Goal: Check status

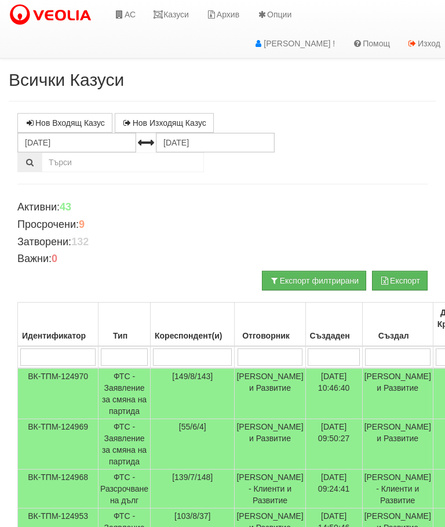
click at [179, 13] on link "Казуси" at bounding box center [170, 14] width 53 height 29
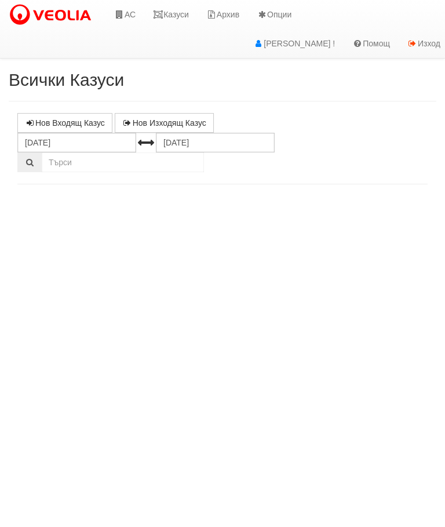
select select "10"
select select "1"
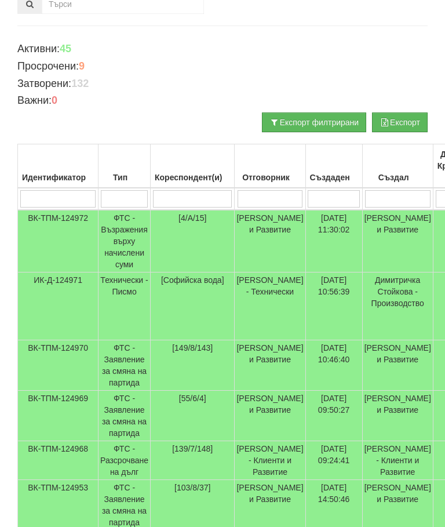
scroll to position [164, 0]
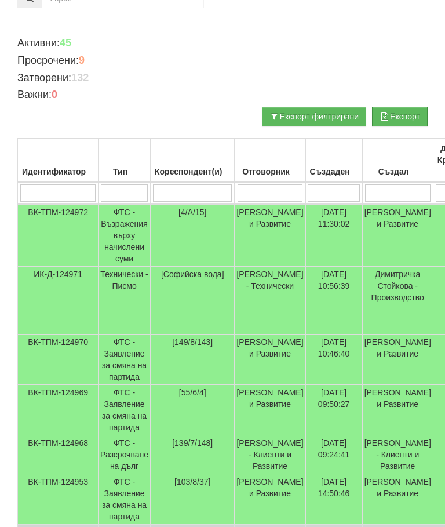
click at [128, 280] on td "Технически - Писмо" at bounding box center [125, 301] width 52 height 68
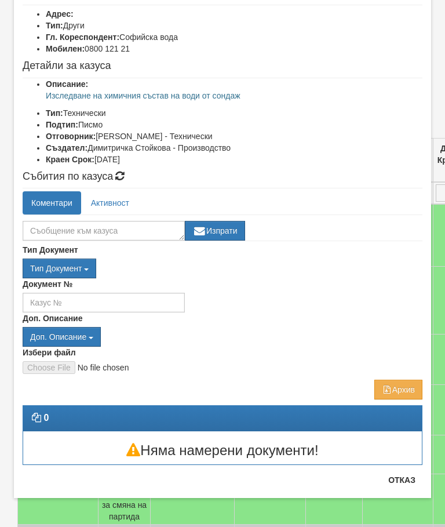
scroll to position [78, 0]
click at [408, 488] on button "Отказ" at bounding box center [402, 480] width 41 height 19
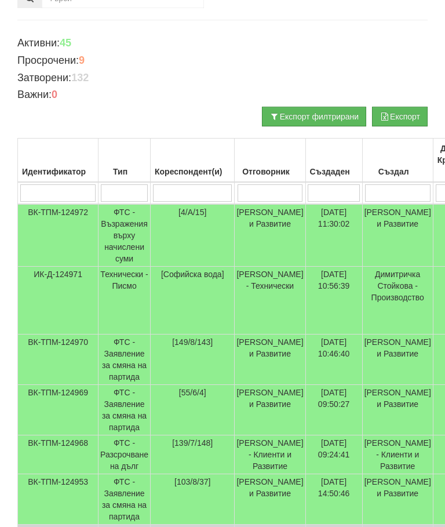
scroll to position [0, 0]
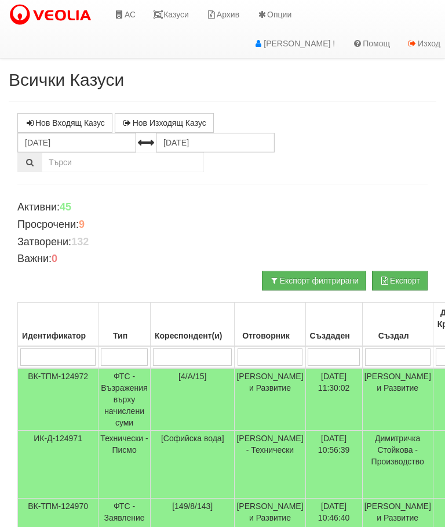
click at [184, 21] on link "Казуси" at bounding box center [170, 14] width 53 height 29
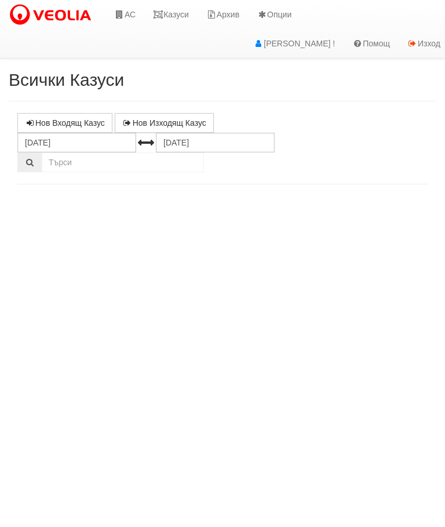
select select "10"
select select "1"
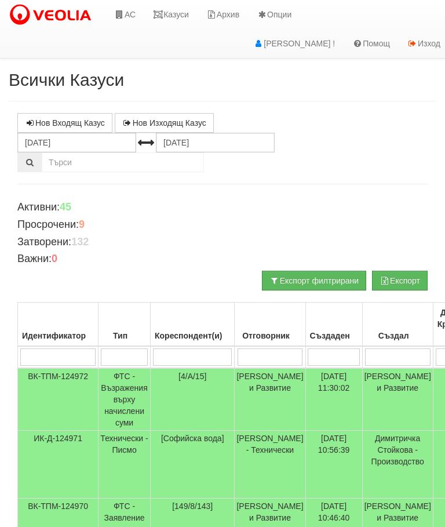
click at [123, 396] on td "ФТС - Възражения върху начислени суми" at bounding box center [125, 399] width 52 height 63
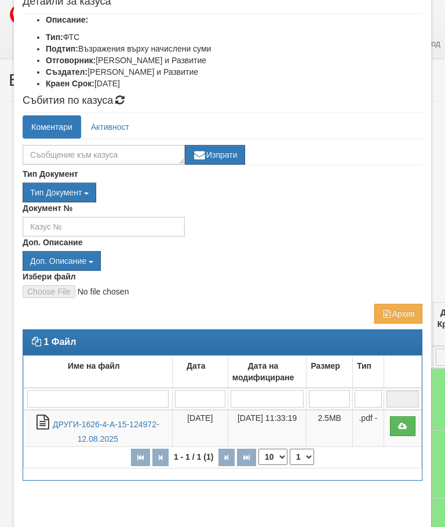
scroll to position [146, 0]
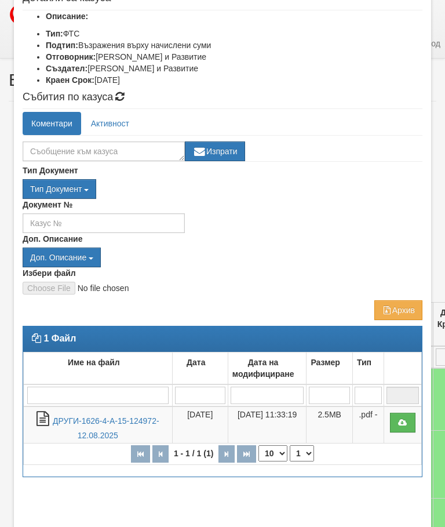
click at [96, 418] on link "ДРУГИ-1626-4-А-15-124972-12.08.2025" at bounding box center [106, 428] width 107 height 24
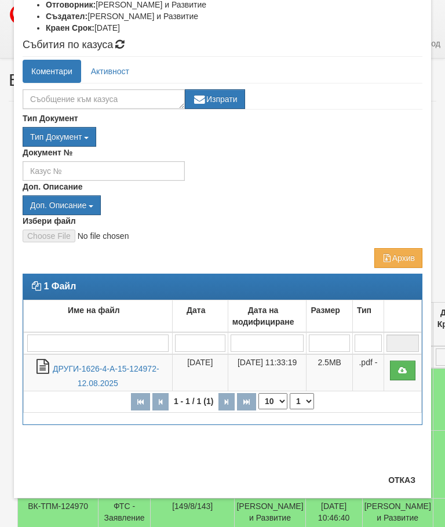
scroll to position [198, 0]
click at [408, 478] on button "Отказ" at bounding box center [402, 480] width 41 height 19
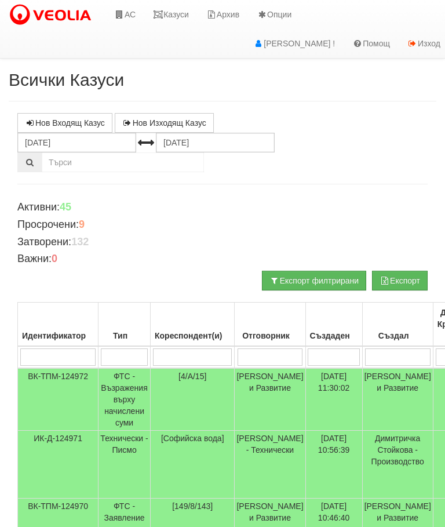
click at [179, 6] on link "Казуси" at bounding box center [170, 14] width 53 height 29
click at [128, 439] on td "Технически - Писмо" at bounding box center [125, 465] width 52 height 68
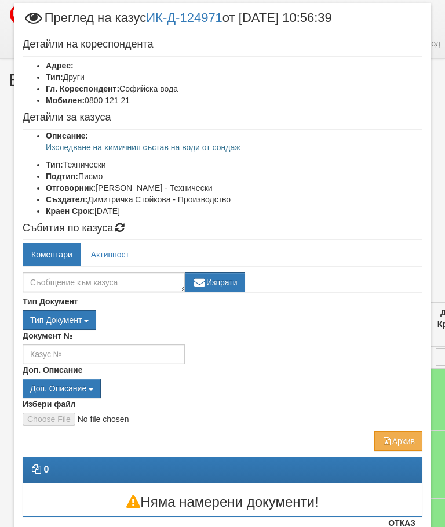
scroll to position [26, 0]
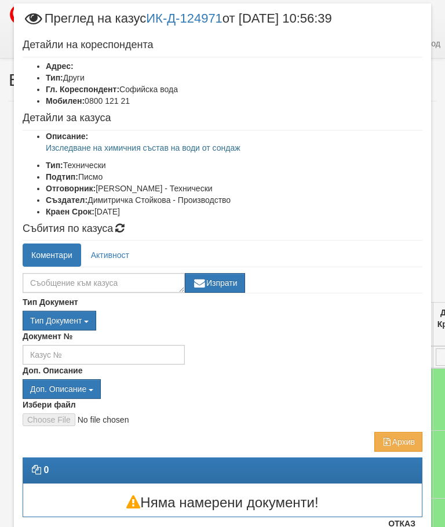
click at [406, 524] on button "Отказ" at bounding box center [402, 523] width 41 height 19
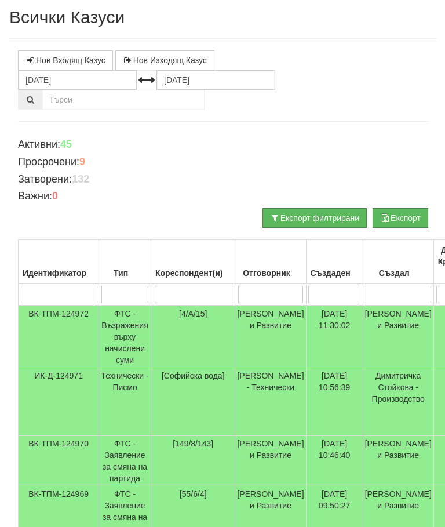
scroll to position [0, 0]
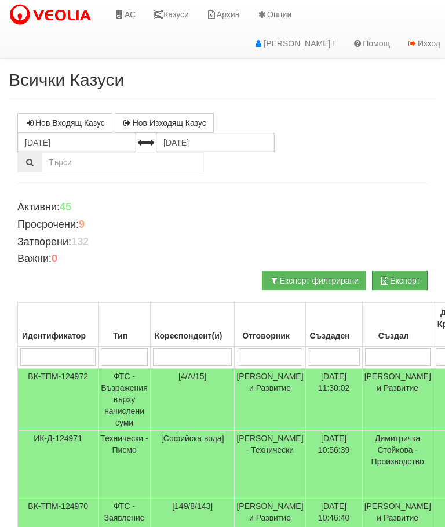
click at [183, 14] on link "Казуси" at bounding box center [170, 14] width 53 height 29
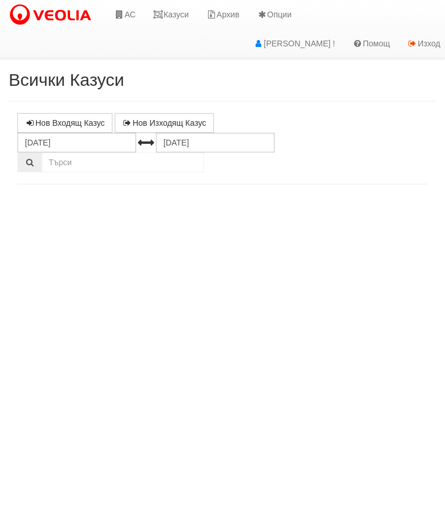
select select "10"
select select "1"
